Goal: Find specific page/section: Find specific page/section

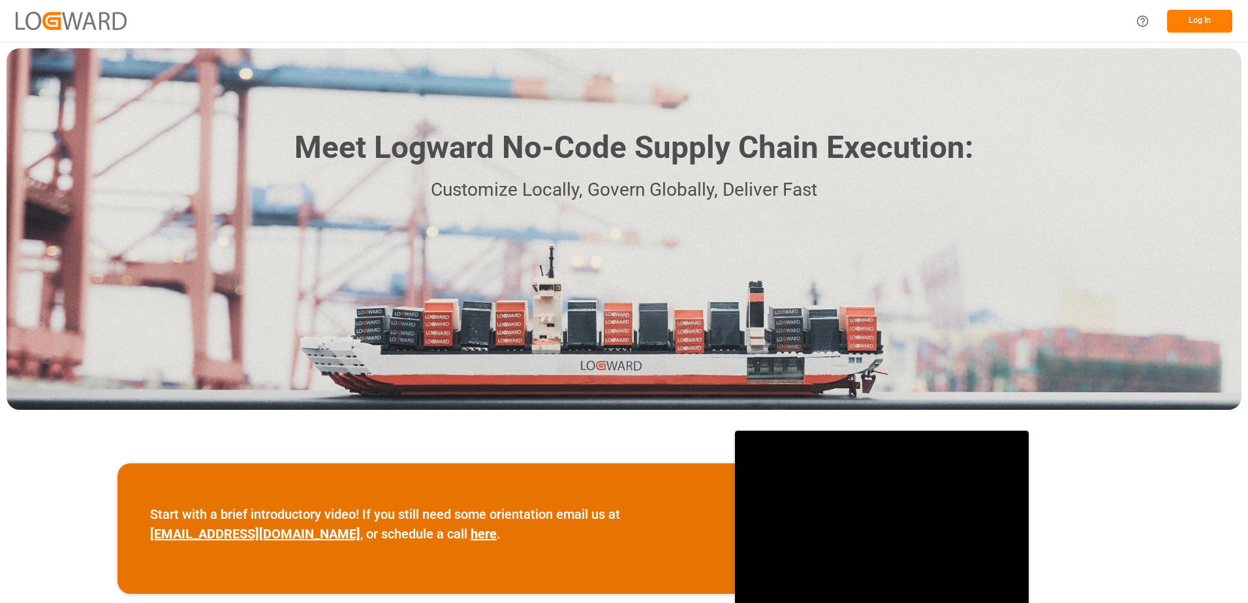
click at [1205, 19] on button "Log In" at bounding box center [1199, 21] width 65 height 23
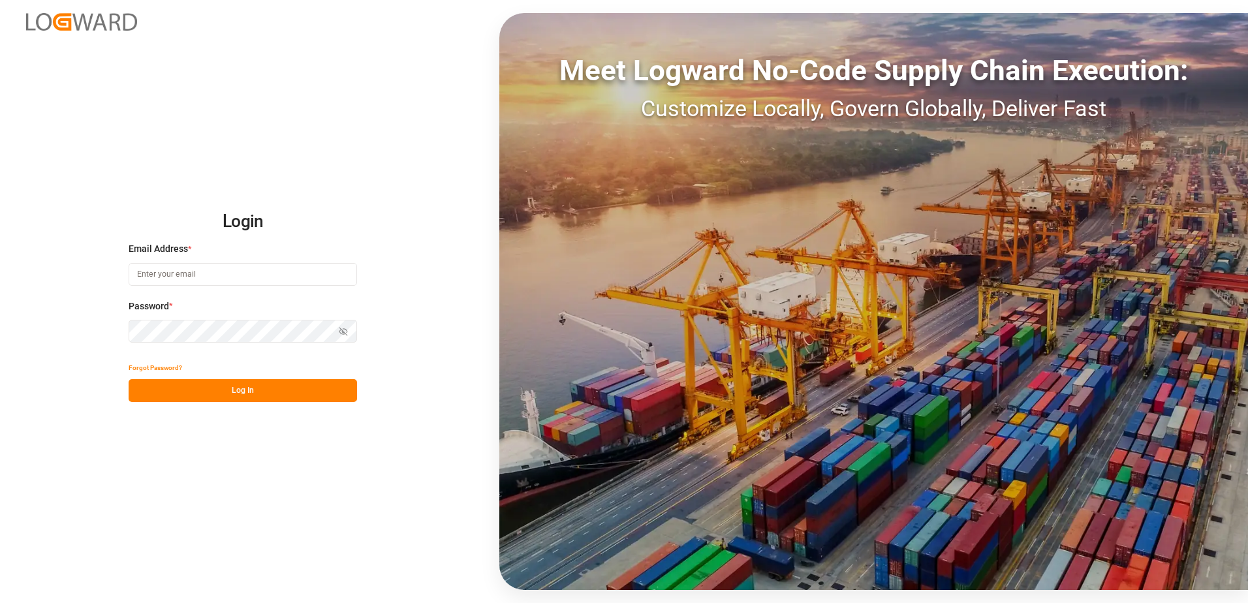
type input "[PERSON_NAME][EMAIL_ADDRESS][DOMAIN_NAME]"
click at [238, 390] on button "Log In" at bounding box center [243, 390] width 228 height 23
click at [240, 389] on button "Log In" at bounding box center [243, 390] width 228 height 23
type input "[PERSON_NAME][EMAIL_ADDRESS][DOMAIN_NAME]"
click at [232, 390] on button "Log In" at bounding box center [243, 390] width 228 height 23
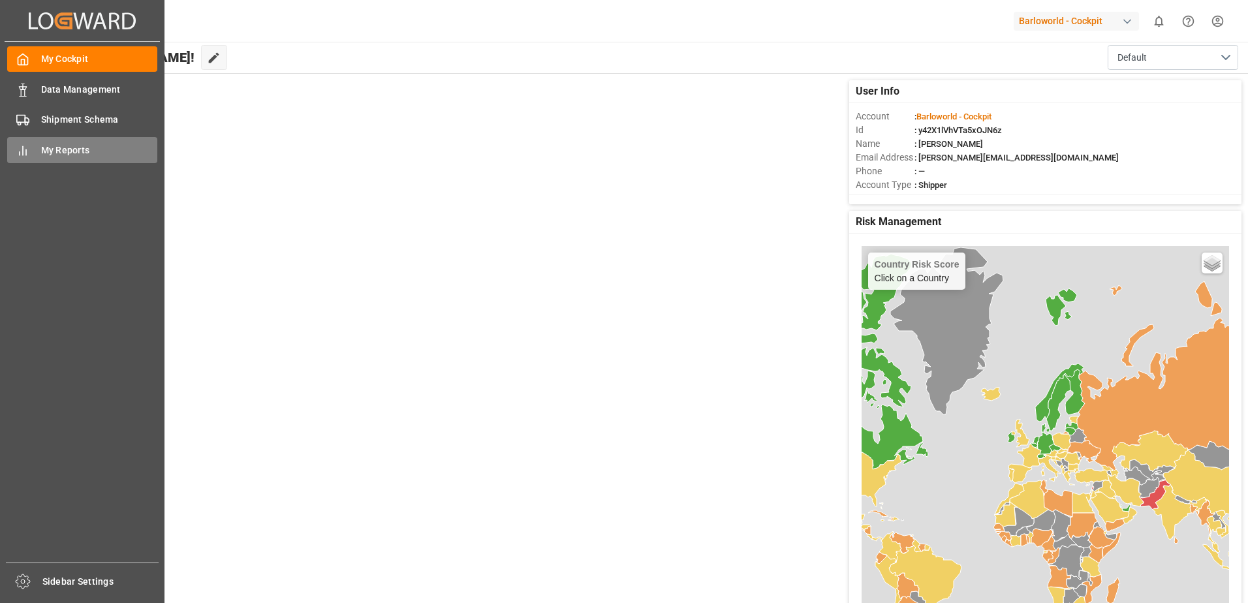
click at [30, 152] on div "My Reports My Reports" at bounding box center [82, 149] width 150 height 25
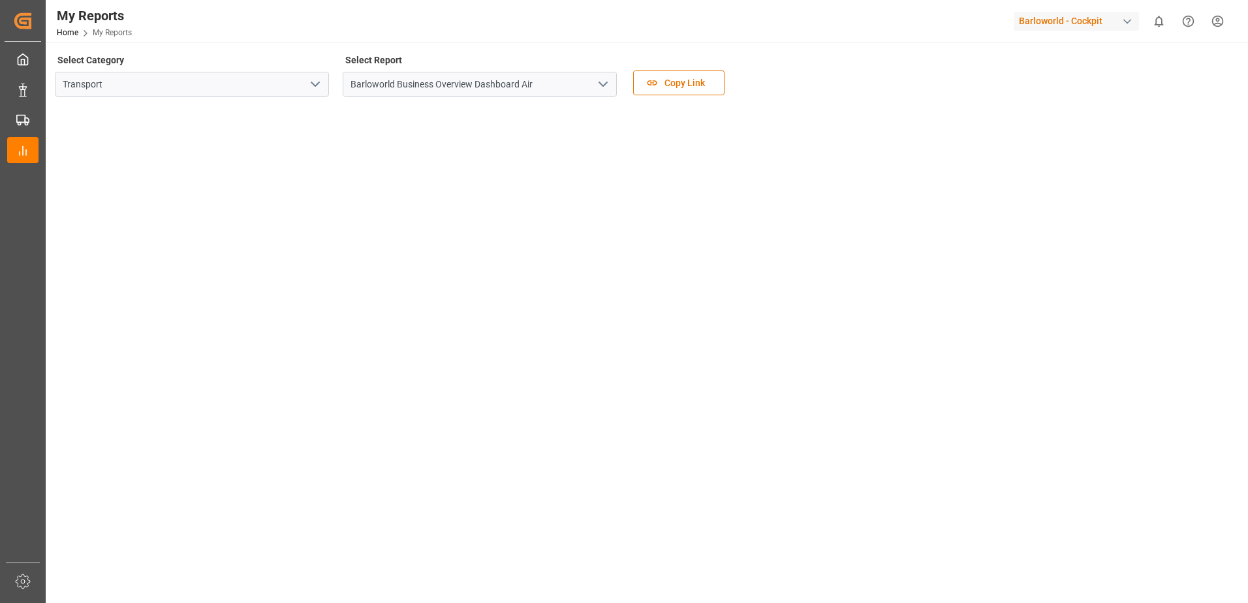
click at [609, 82] on icon "open menu" at bounding box center [603, 84] width 16 height 16
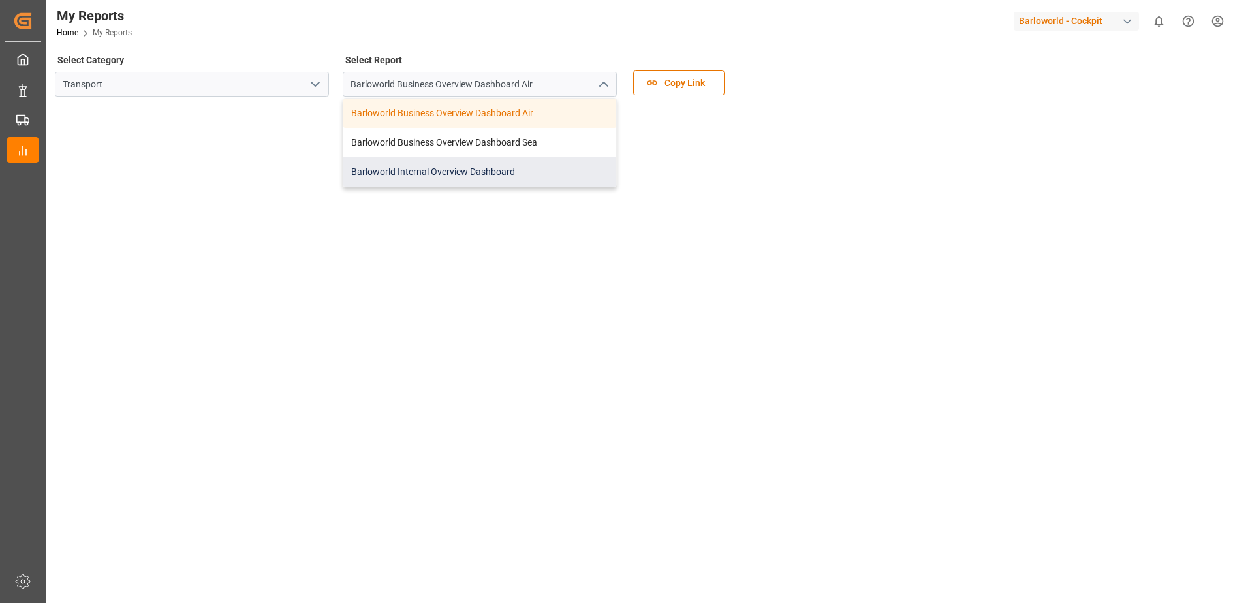
click at [404, 176] on div "Barloworld Internal Overview Dashboard" at bounding box center [479, 171] width 273 height 29
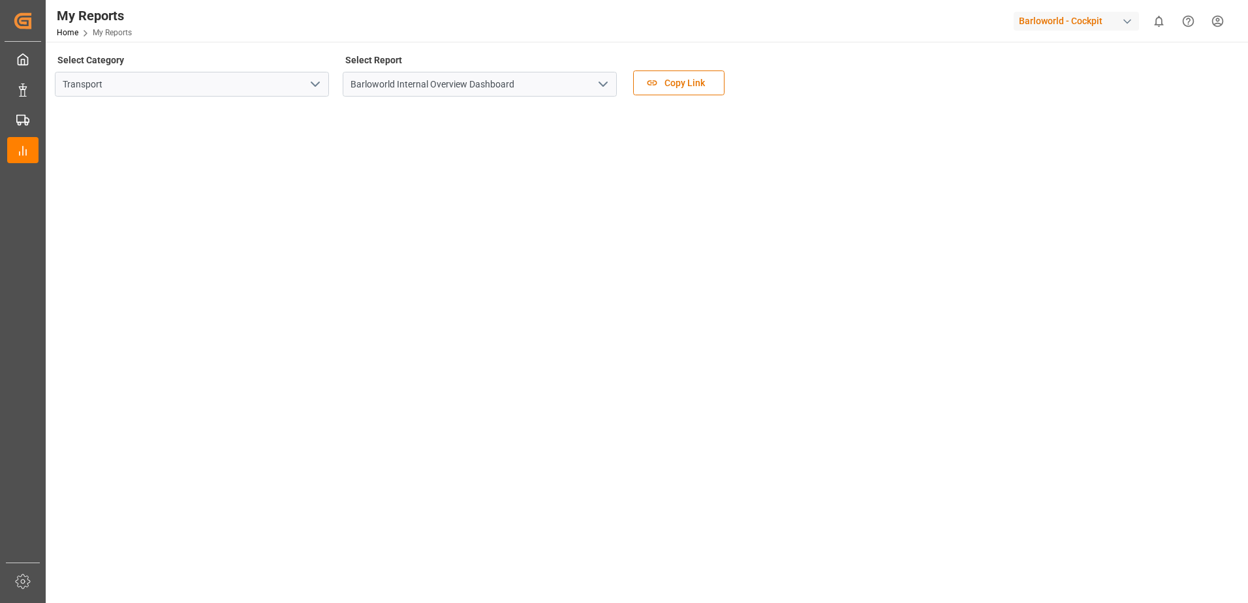
click at [603, 80] on icon "open menu" at bounding box center [603, 84] width 16 height 16
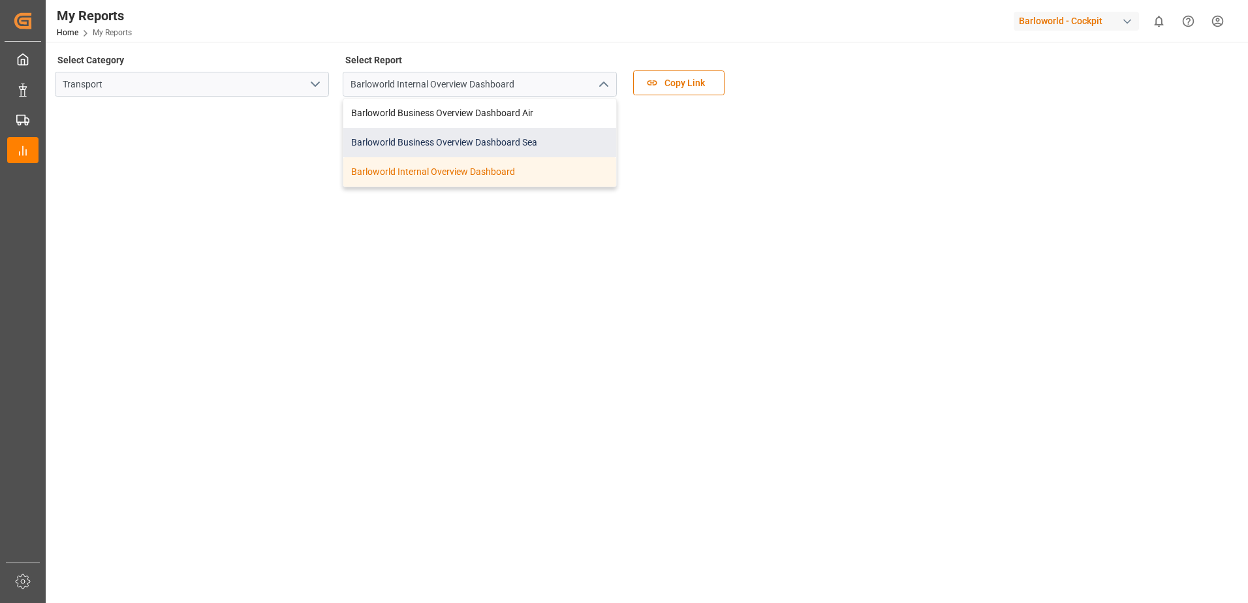
click at [426, 134] on div "Barloworld Business Overview Dashboard Sea" at bounding box center [479, 142] width 273 height 29
